Goal: Task Accomplishment & Management: Manage account settings

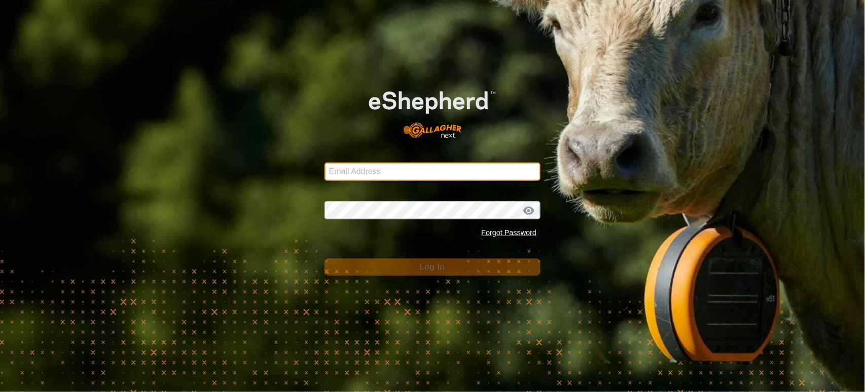
click at [379, 167] on input "Email Address" at bounding box center [433, 171] width 217 height 18
click at [388, 176] on input "Email Address" at bounding box center [433, 171] width 217 height 18
click at [0, 391] on com-1password-button at bounding box center [0, 392] width 0 height 0
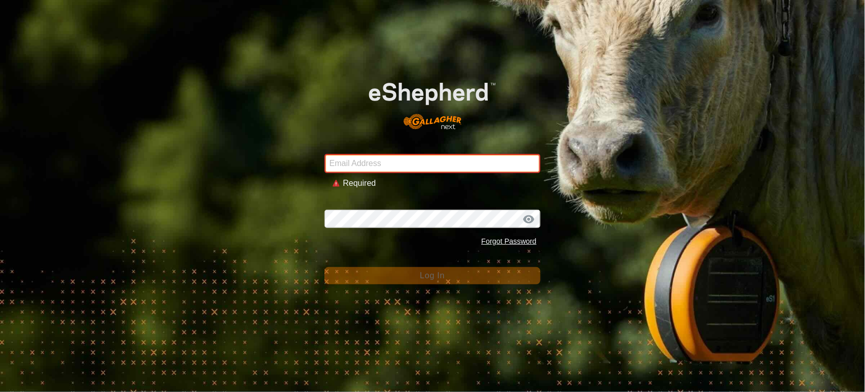
type input "[PERSON_NAME][EMAIL_ADDRESS][DOMAIN_NAME]"
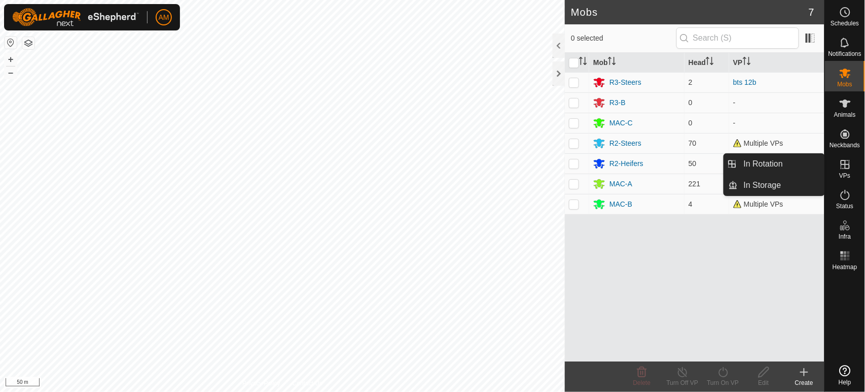
click at [796, 163] on link "In Rotation" at bounding box center [781, 164] width 87 height 20
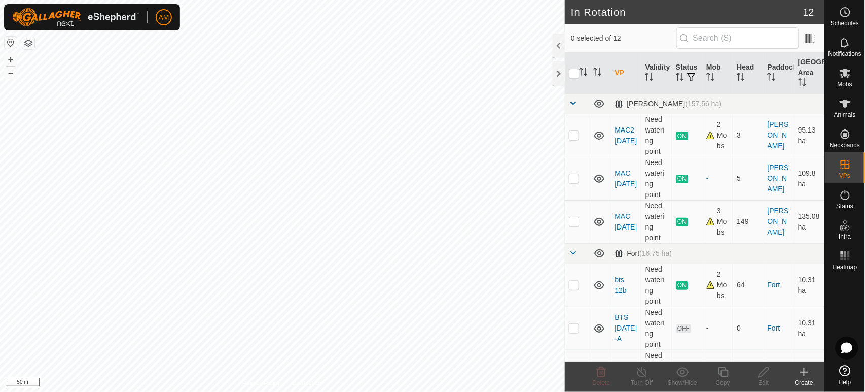
click at [805, 383] on div "Create" at bounding box center [804, 382] width 41 height 9
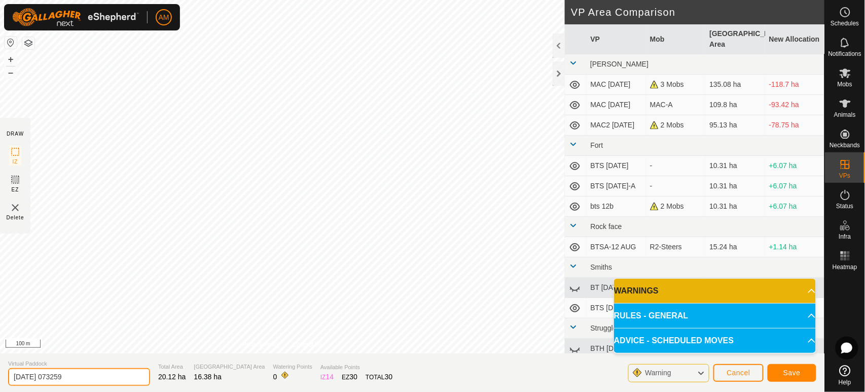
drag, startPoint x: 90, startPoint y: 375, endPoint x: 0, endPoint y: 384, distance: 90.8
click at [0, 384] on section "Virtual Paddock [DATE] 073259 Total Area 20.12 ha Grazing Area 16.38 ha Waterin…" at bounding box center [412, 372] width 825 height 39
type input "b"
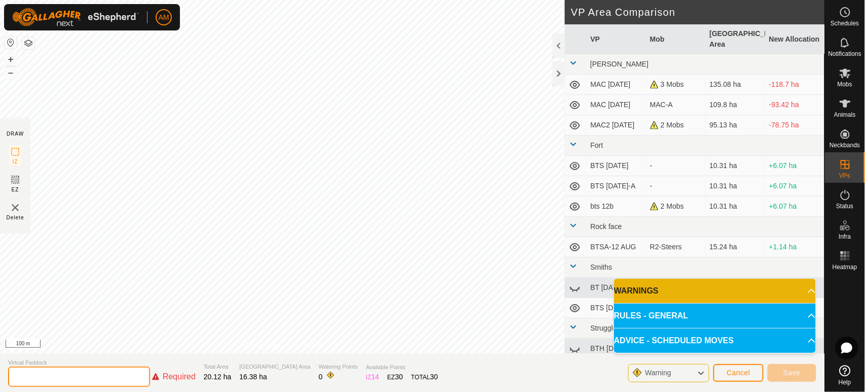
type input "r"
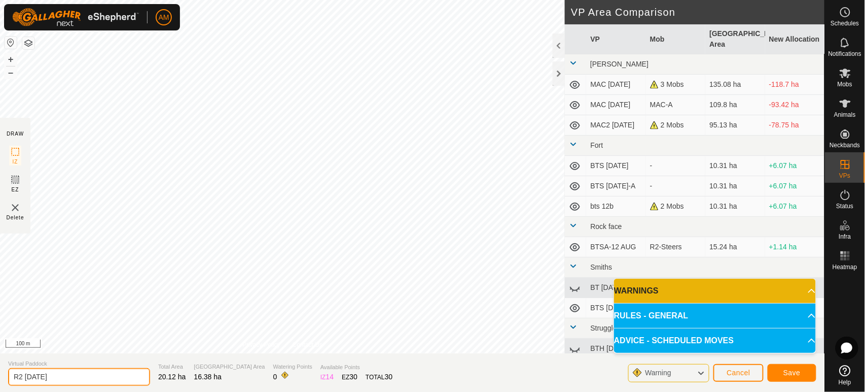
type input "R2 [DATE]"
click at [775, 367] on button "Save" at bounding box center [792, 373] width 49 height 18
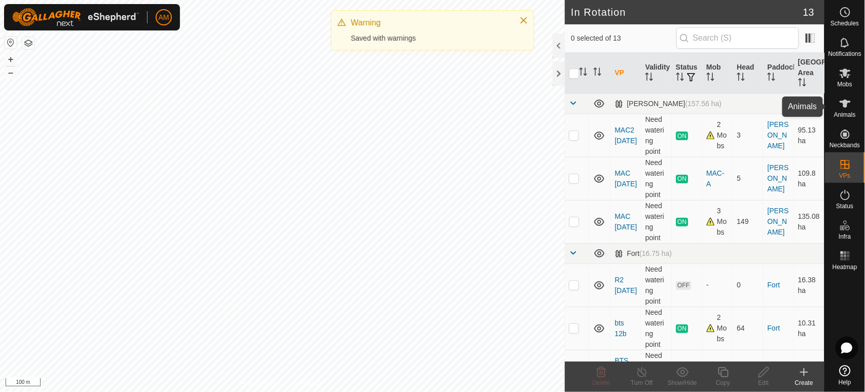
click at [852, 106] on es-animals-svg-icon at bounding box center [845, 103] width 18 height 16
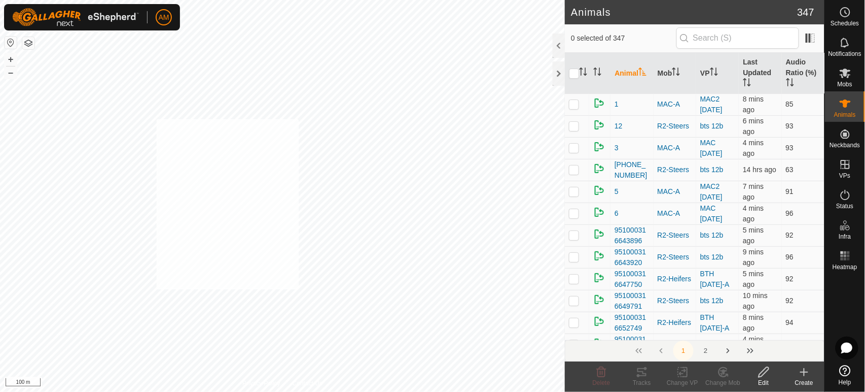
checkbox input "true"
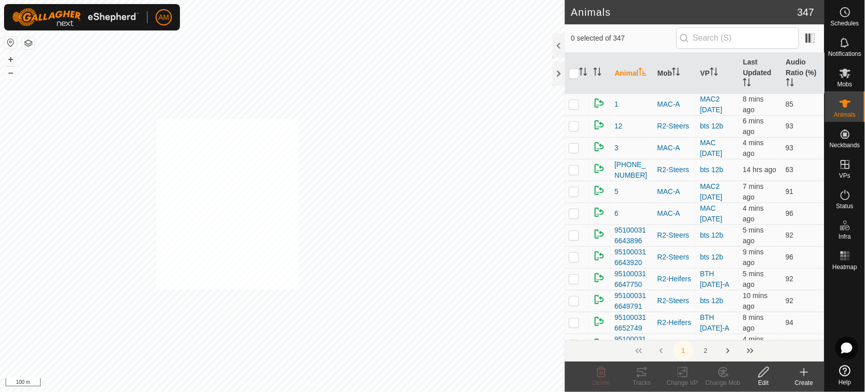
checkbox input "true"
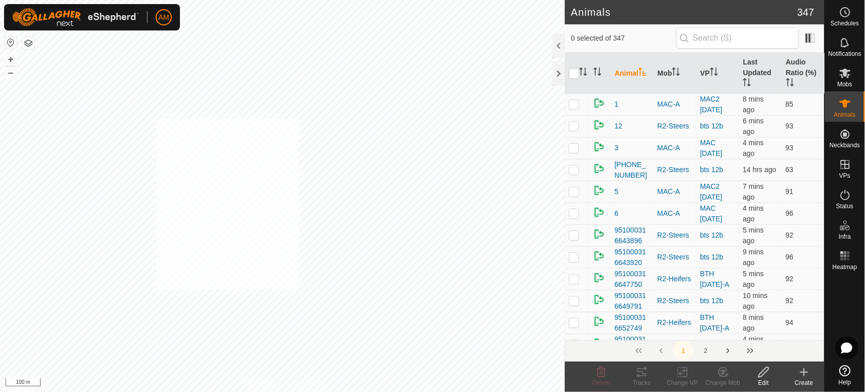
checkbox input "true"
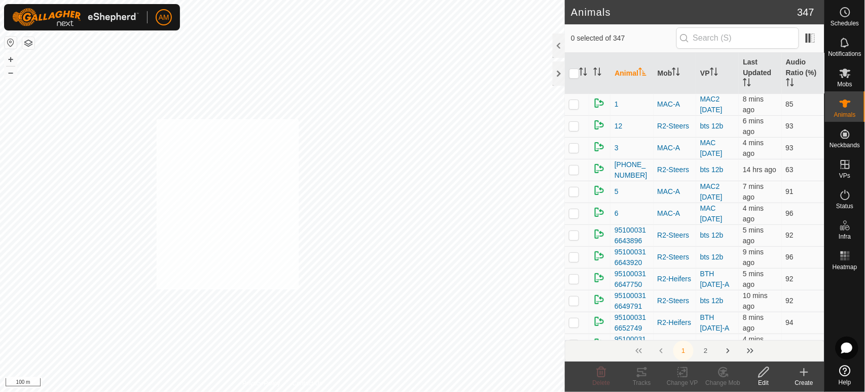
checkbox input "true"
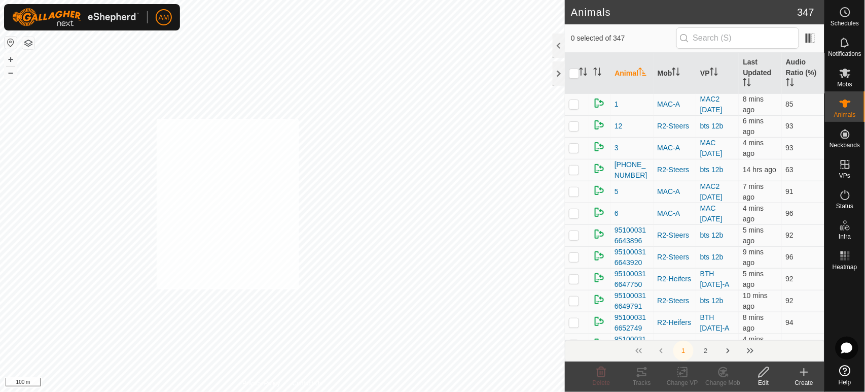
checkbox input "true"
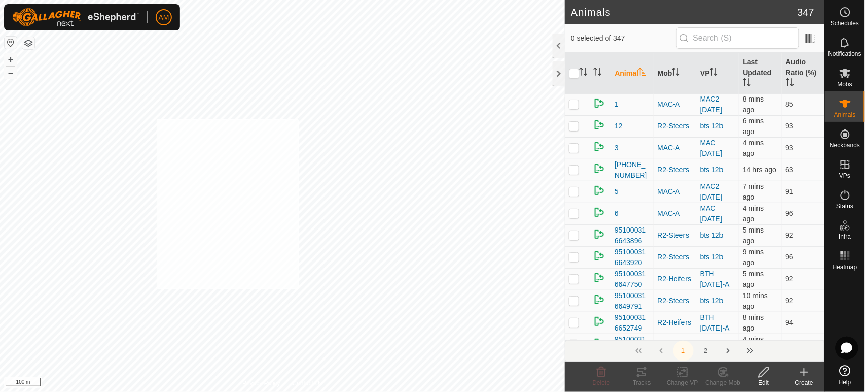
checkbox input "true"
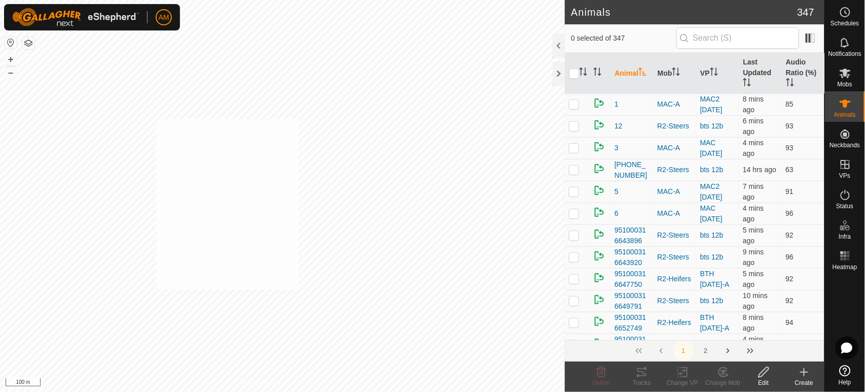
checkbox input "true"
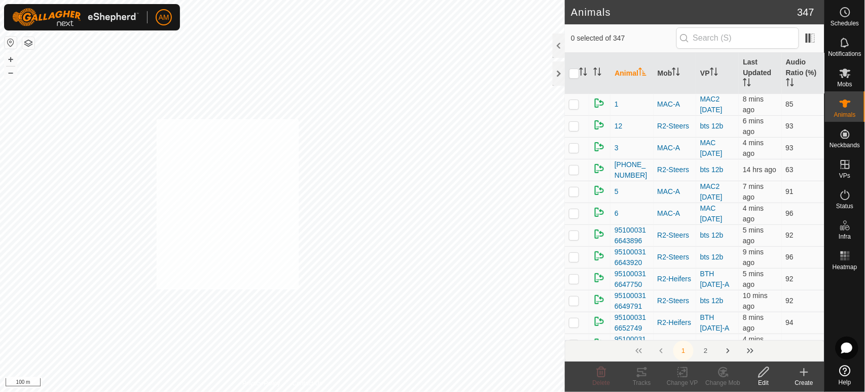
checkbox input "true"
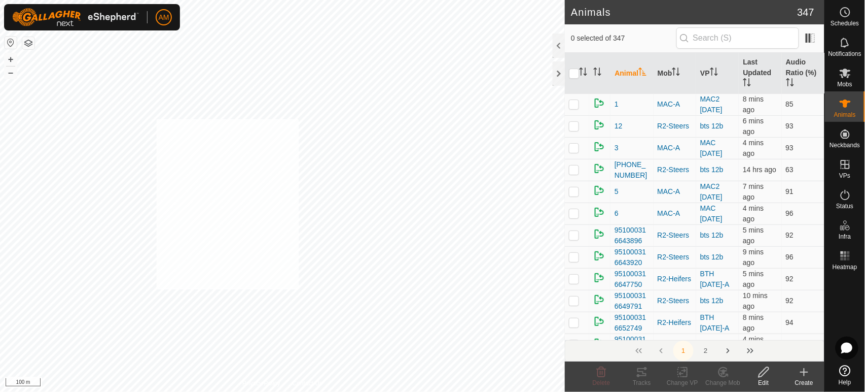
checkbox input "true"
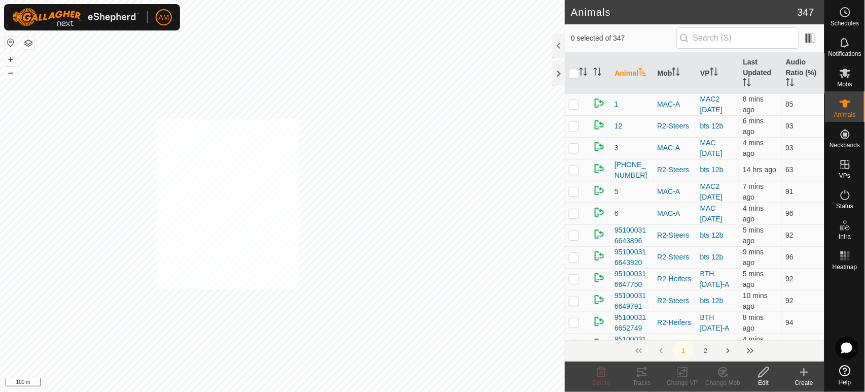
checkbox input "true"
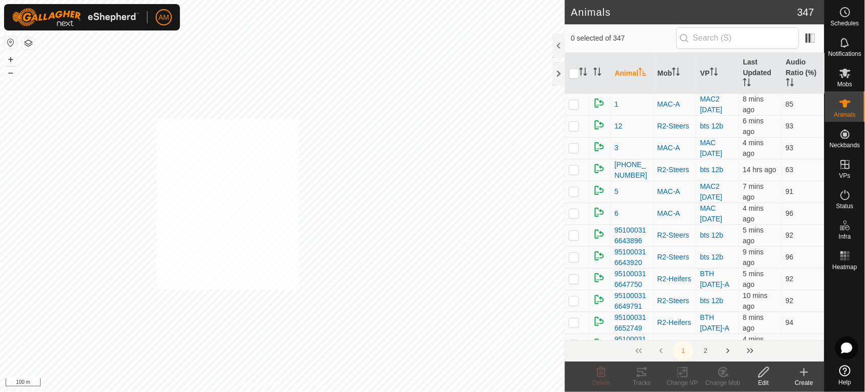
checkbox input "true"
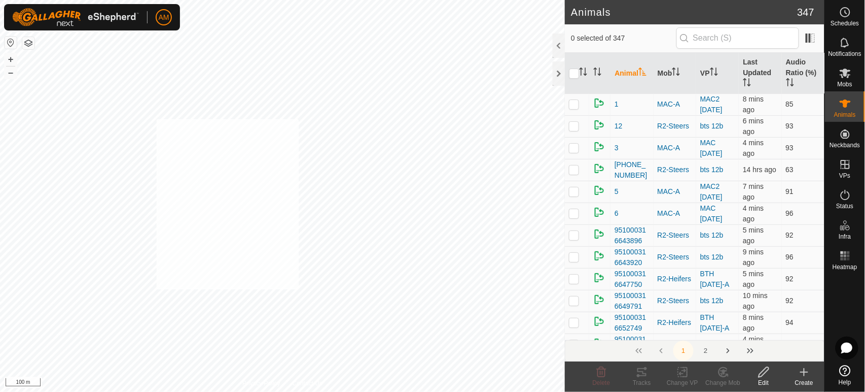
checkbox input "true"
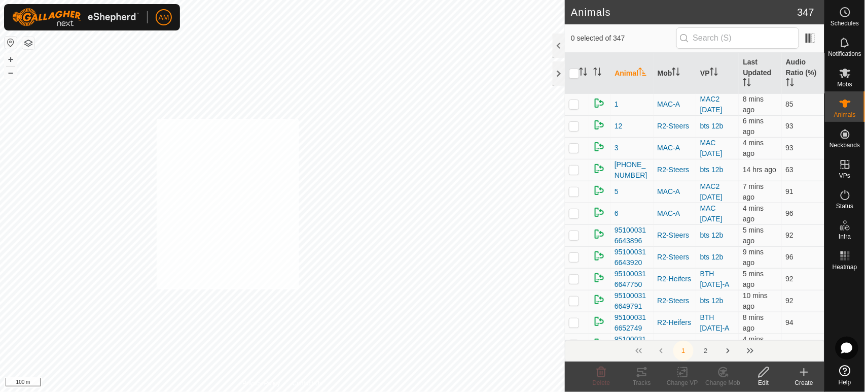
checkbox input "true"
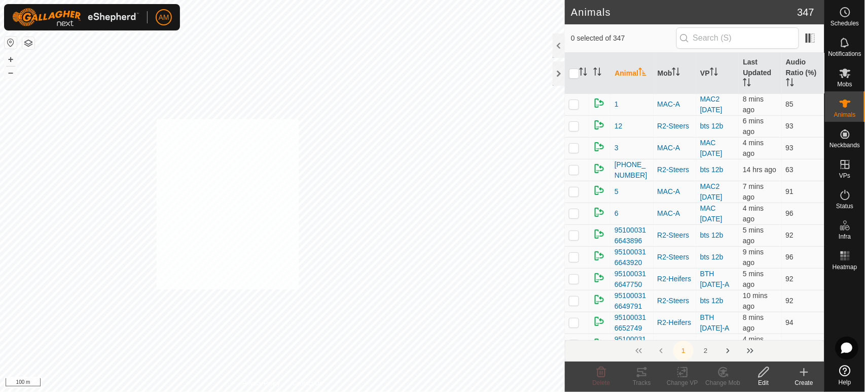
checkbox input "true"
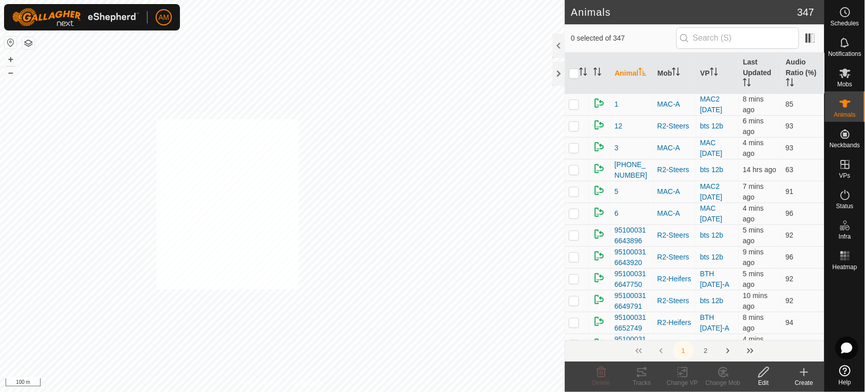
checkbox input "true"
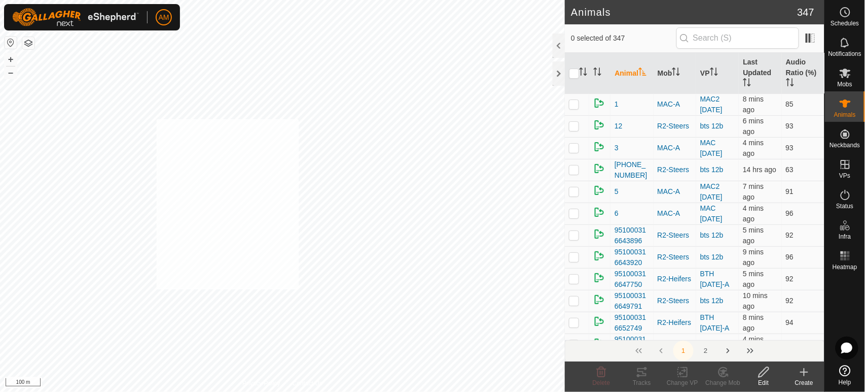
checkbox input "true"
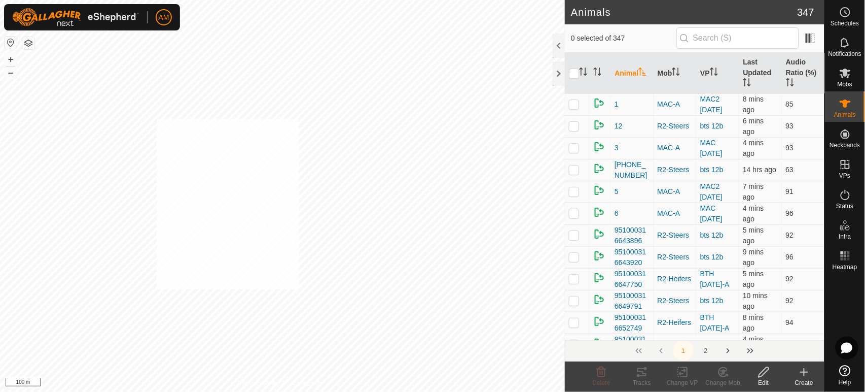
checkbox input "true"
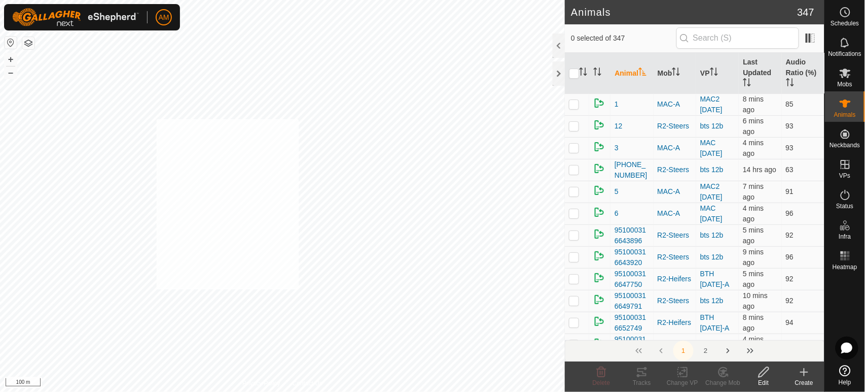
checkbox input "true"
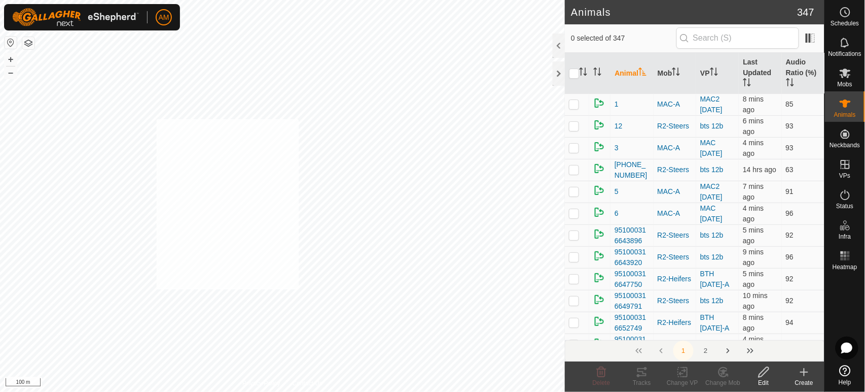
checkbox input "true"
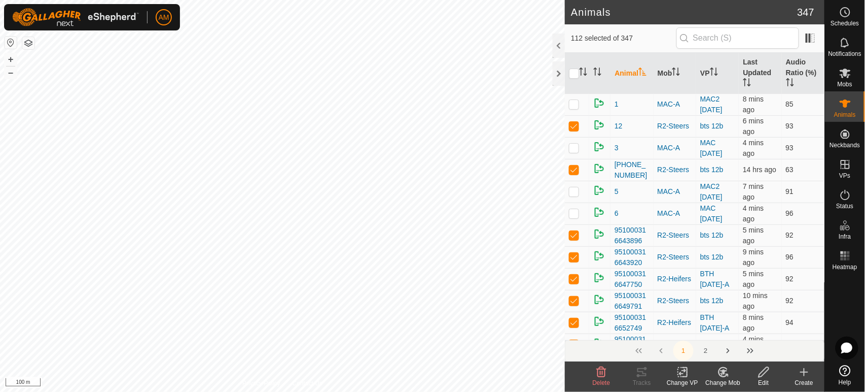
click at [684, 377] on icon at bounding box center [683, 372] width 13 height 12
click at [683, 332] on link "Choose VP..." at bounding box center [713, 328] width 100 height 20
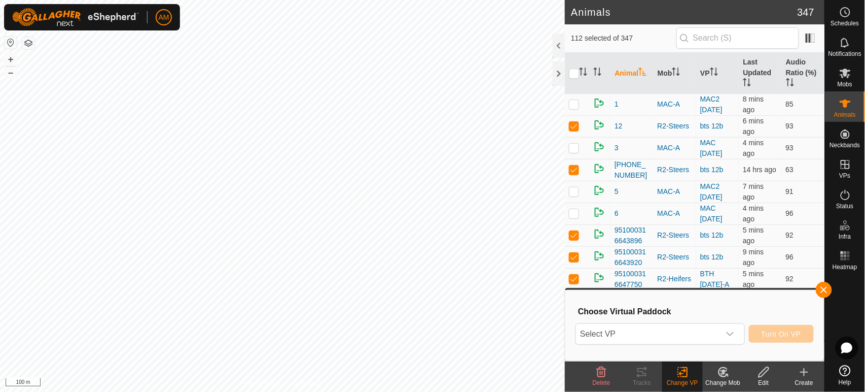
click at [681, 332] on span "Select VP" at bounding box center [648, 334] width 144 height 20
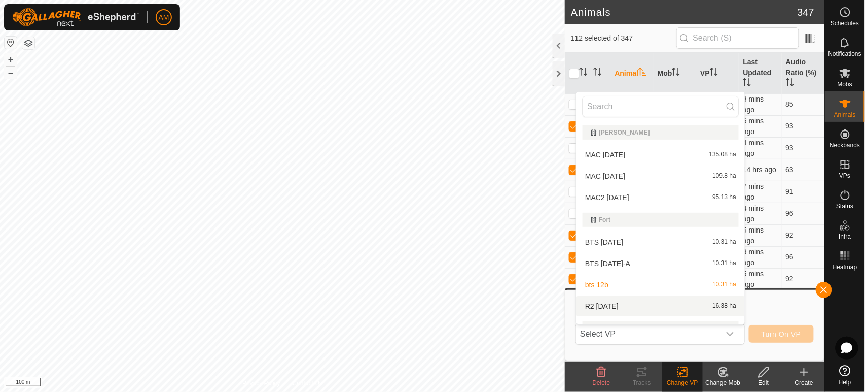
click at [607, 303] on span "R2 13 AUG" at bounding box center [601, 305] width 33 height 7
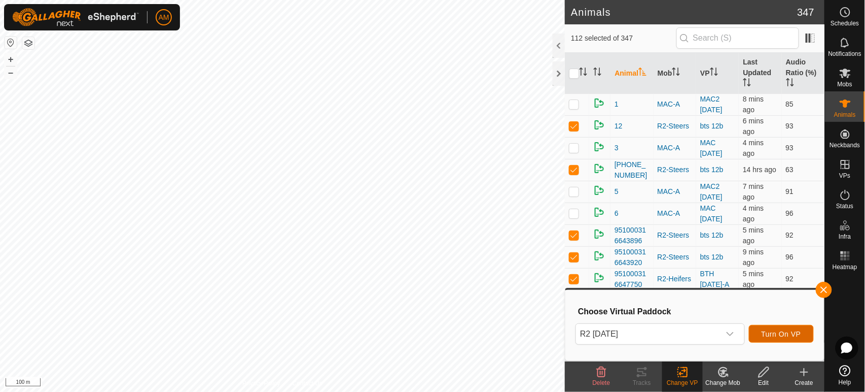
click at [775, 337] on span "Turn On VP" at bounding box center [782, 334] width 40 height 8
click at [636, 329] on span "Select VP" at bounding box center [648, 334] width 144 height 20
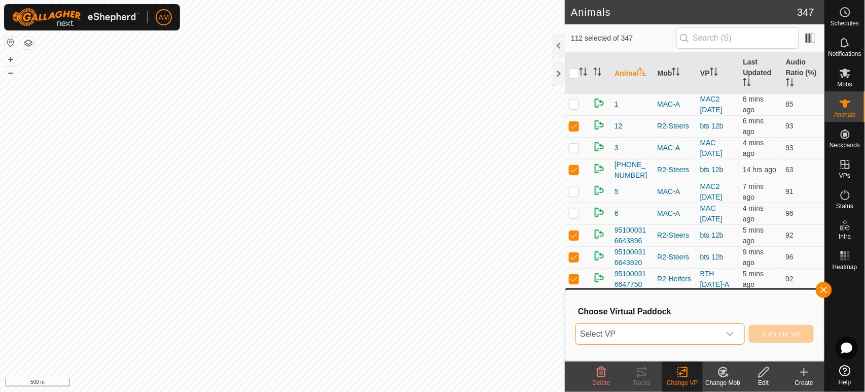
click at [640, 330] on span "Select VP" at bounding box center [648, 334] width 144 height 20
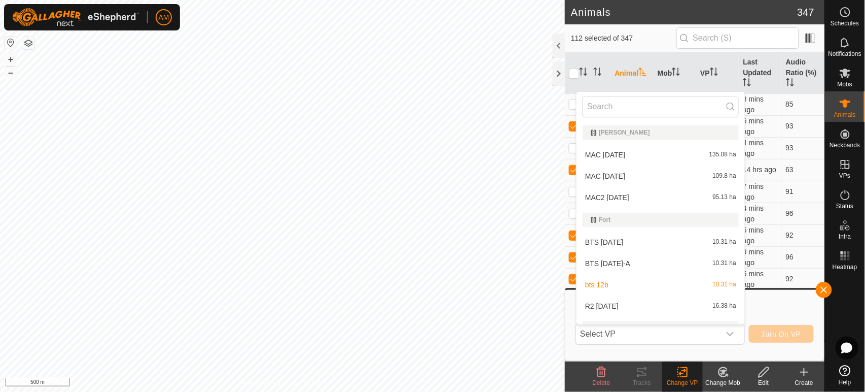
click at [626, 303] on li "R2 13 AUG 16.38 ha" at bounding box center [661, 306] width 168 height 20
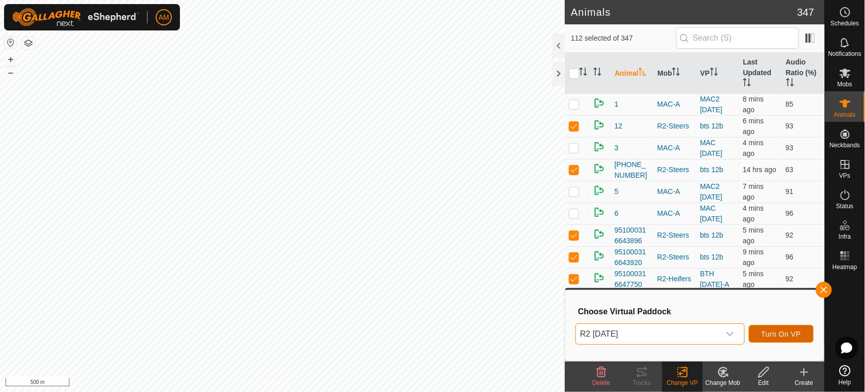
click at [778, 334] on span "Turn On VP" at bounding box center [782, 334] width 40 height 8
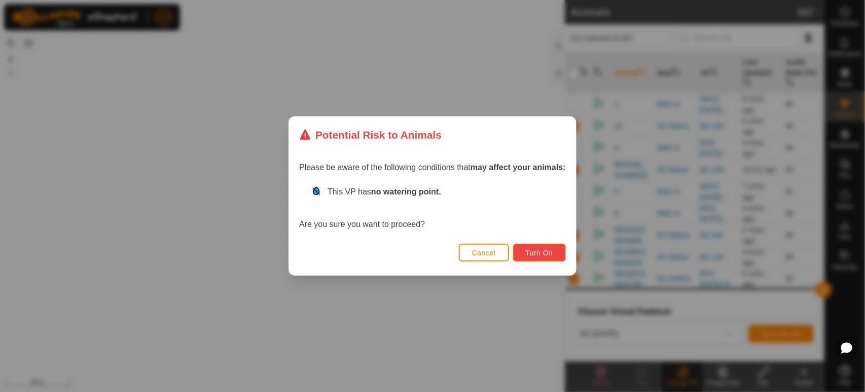
click at [540, 253] on span "Turn On" at bounding box center [539, 252] width 27 height 8
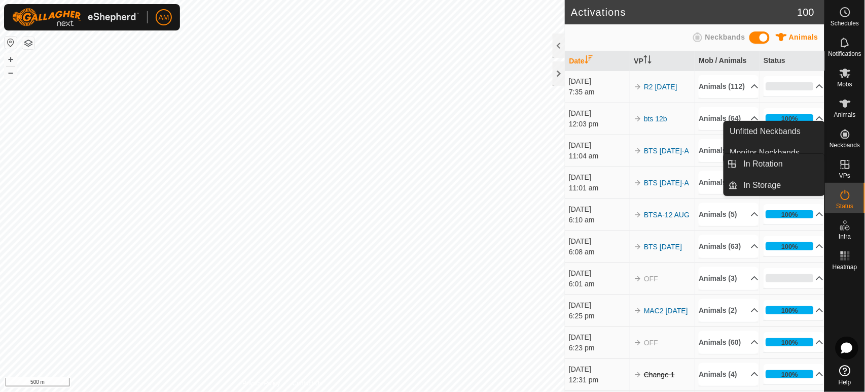
click at [842, 173] on span "VPs" at bounding box center [844, 175] width 11 height 6
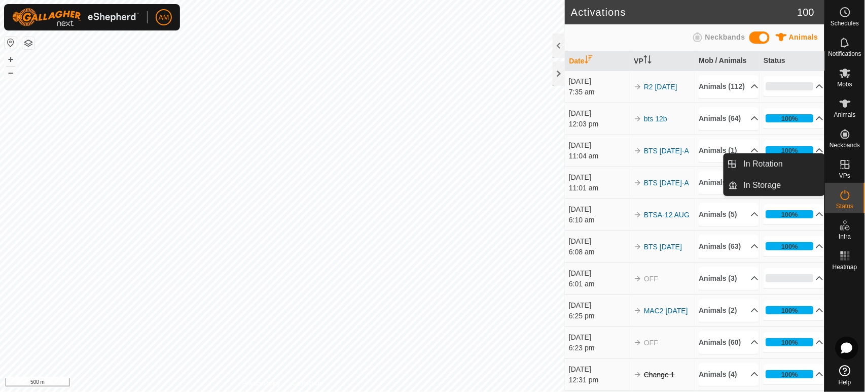
click at [771, 166] on link "In Rotation" at bounding box center [781, 164] width 87 height 20
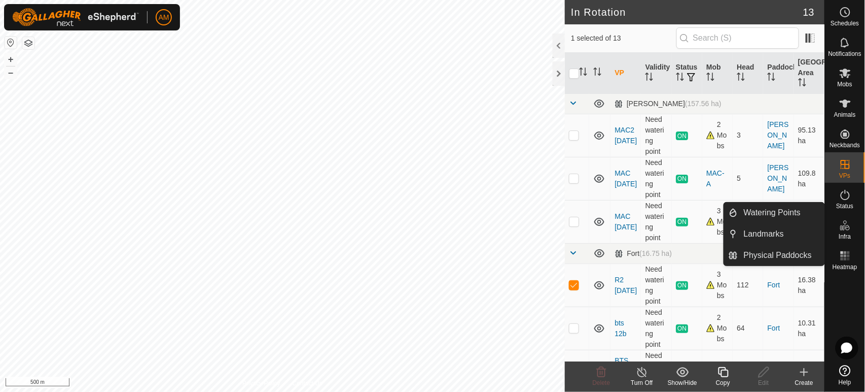
click at [800, 248] on link "Physical Paddocks" at bounding box center [781, 255] width 87 height 20
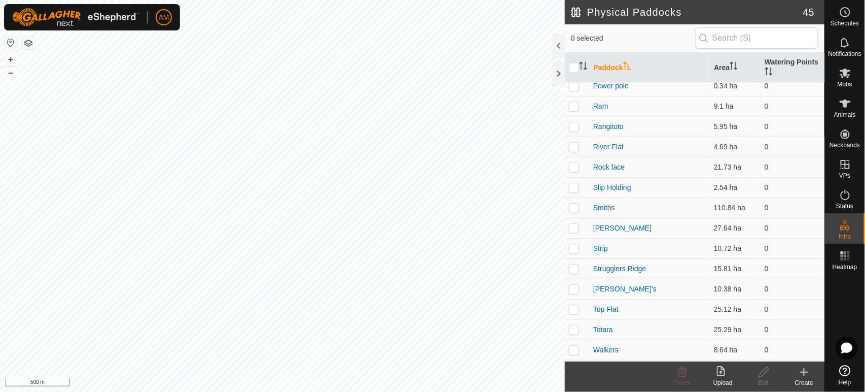
scroll to position [620, 0]
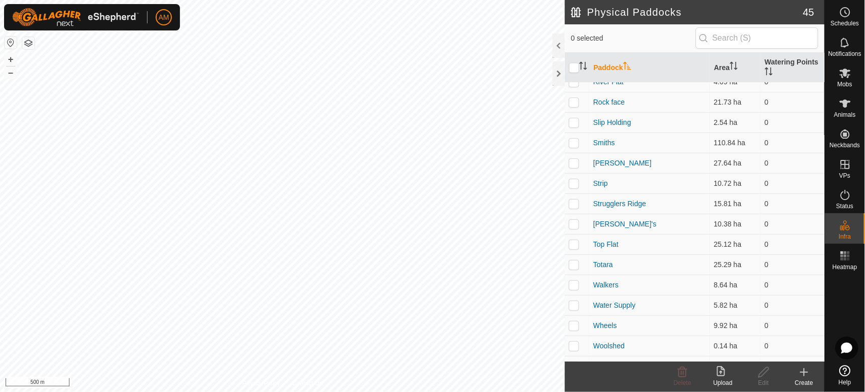
click at [570, 145] on p-checkbox at bounding box center [574, 142] width 10 height 8
checkbox input "true"
click at [690, 374] on delete-svg-icon at bounding box center [682, 372] width 41 height 12
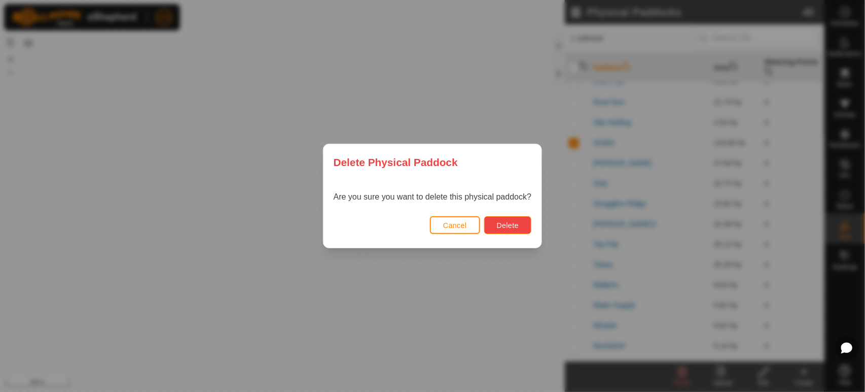
click at [510, 229] on span "Delete" at bounding box center [508, 225] width 22 height 8
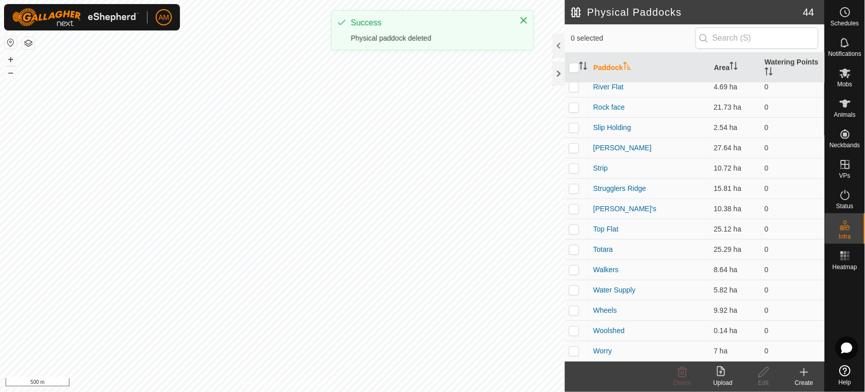
scroll to position [614, 0]
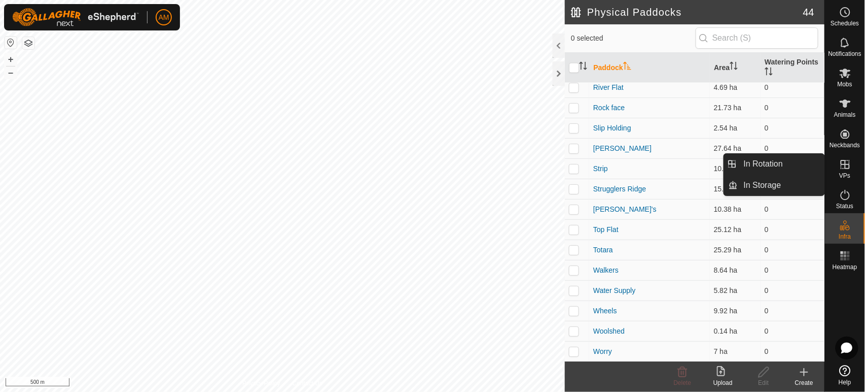
click at [787, 162] on link "In Rotation" at bounding box center [781, 164] width 87 height 20
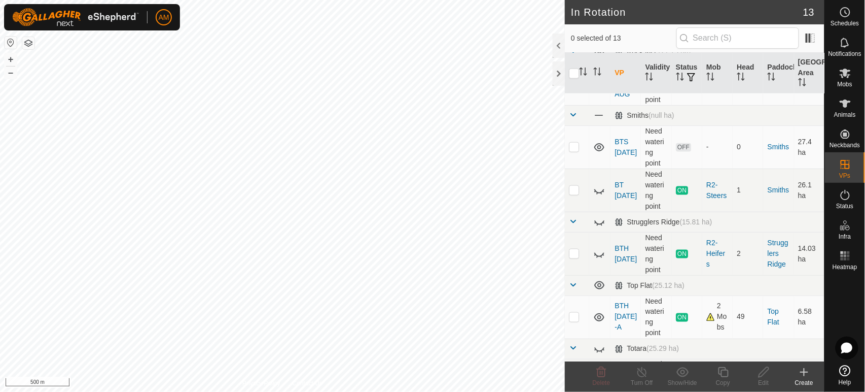
scroll to position [338, 0]
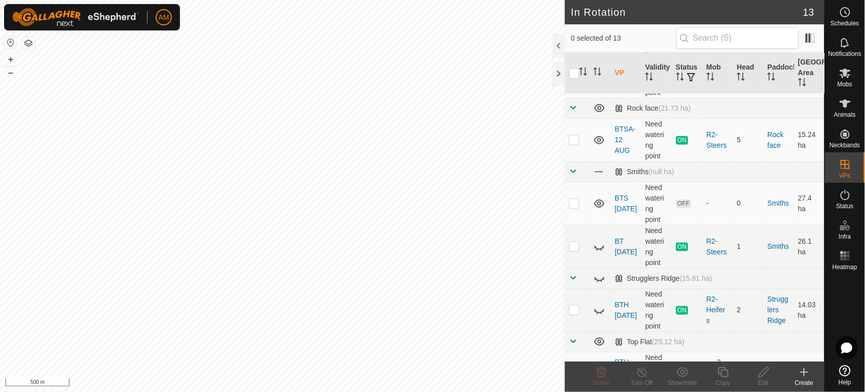
click at [580, 204] on td at bounding box center [577, 203] width 24 height 43
click at [598, 378] on div "Delete" at bounding box center [601, 382] width 41 height 9
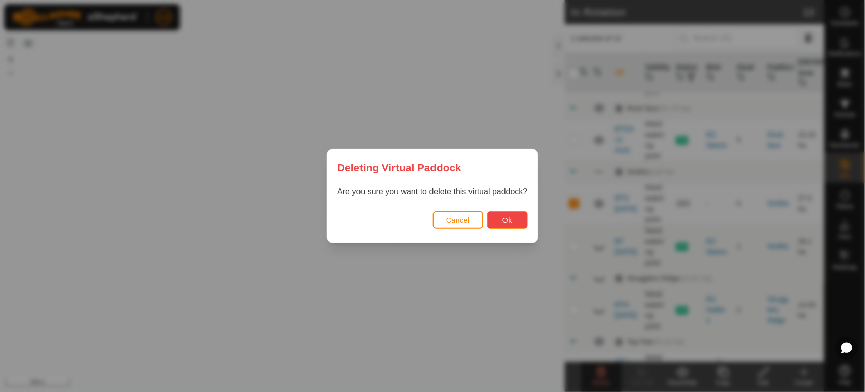
click at [512, 219] on span "Ok" at bounding box center [508, 220] width 10 height 8
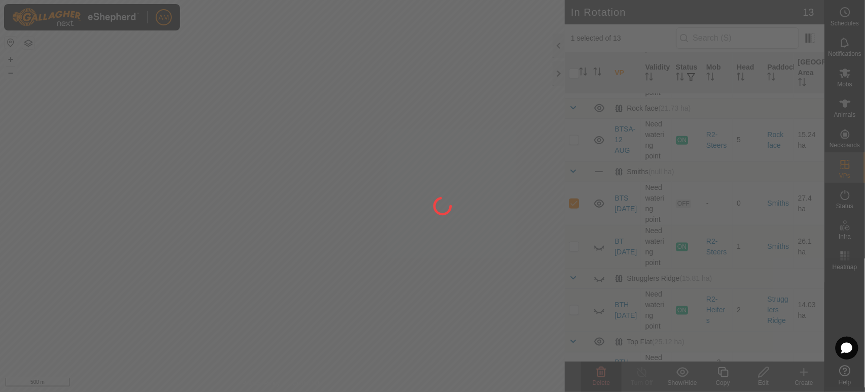
checkbox input "false"
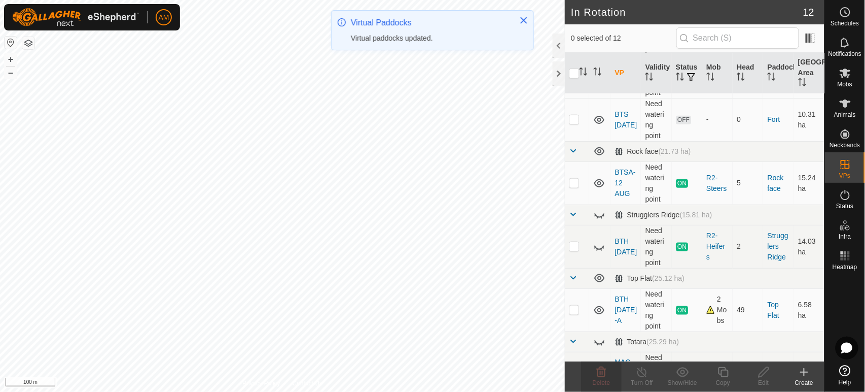
click at [568, 122] on td at bounding box center [577, 119] width 24 height 43
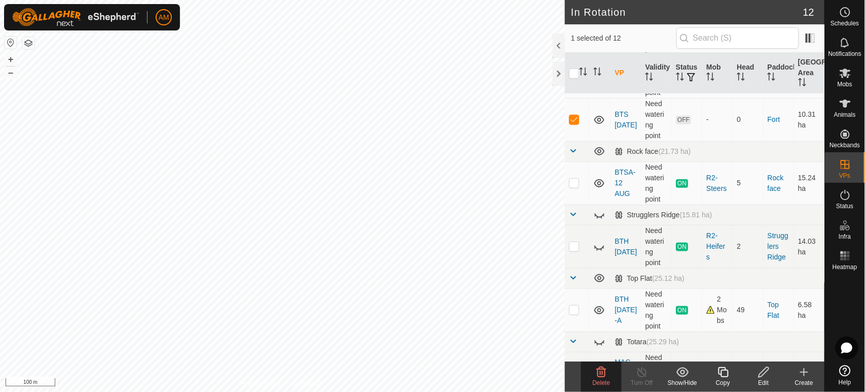
click at [609, 378] on div "Delete" at bounding box center [601, 382] width 41 height 9
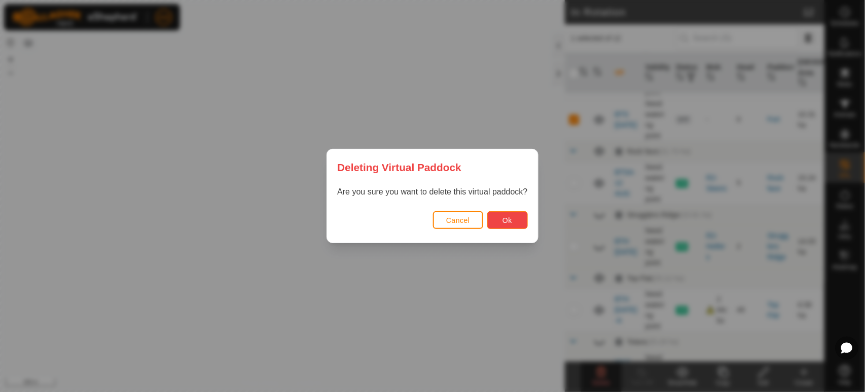
click at [505, 218] on span "Ok" at bounding box center [508, 220] width 10 height 8
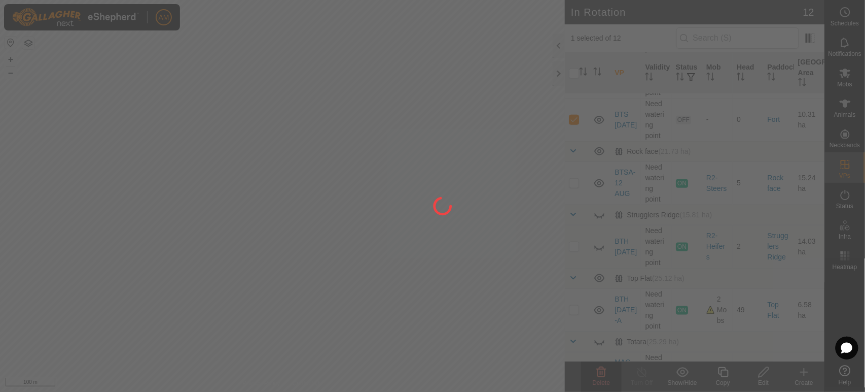
checkbox input "false"
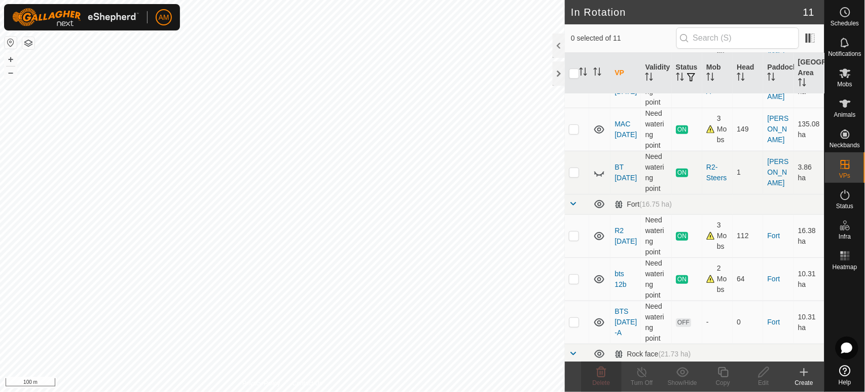
scroll to position [113, 0]
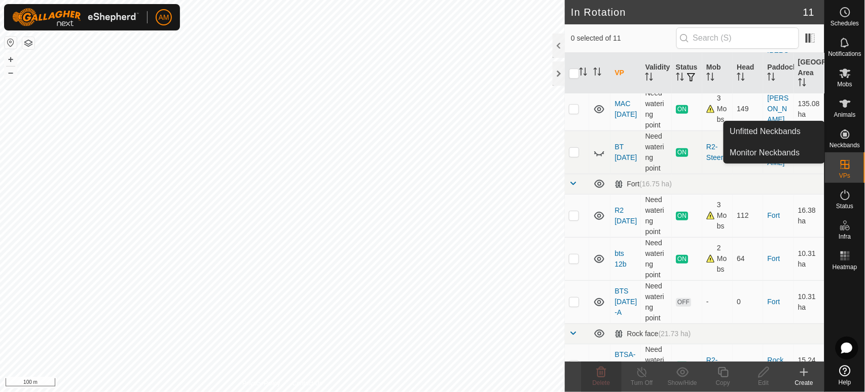
click at [780, 148] on link "Monitor Neckbands" at bounding box center [774, 153] width 100 height 20
